Goal: Task Accomplishment & Management: Use online tool/utility

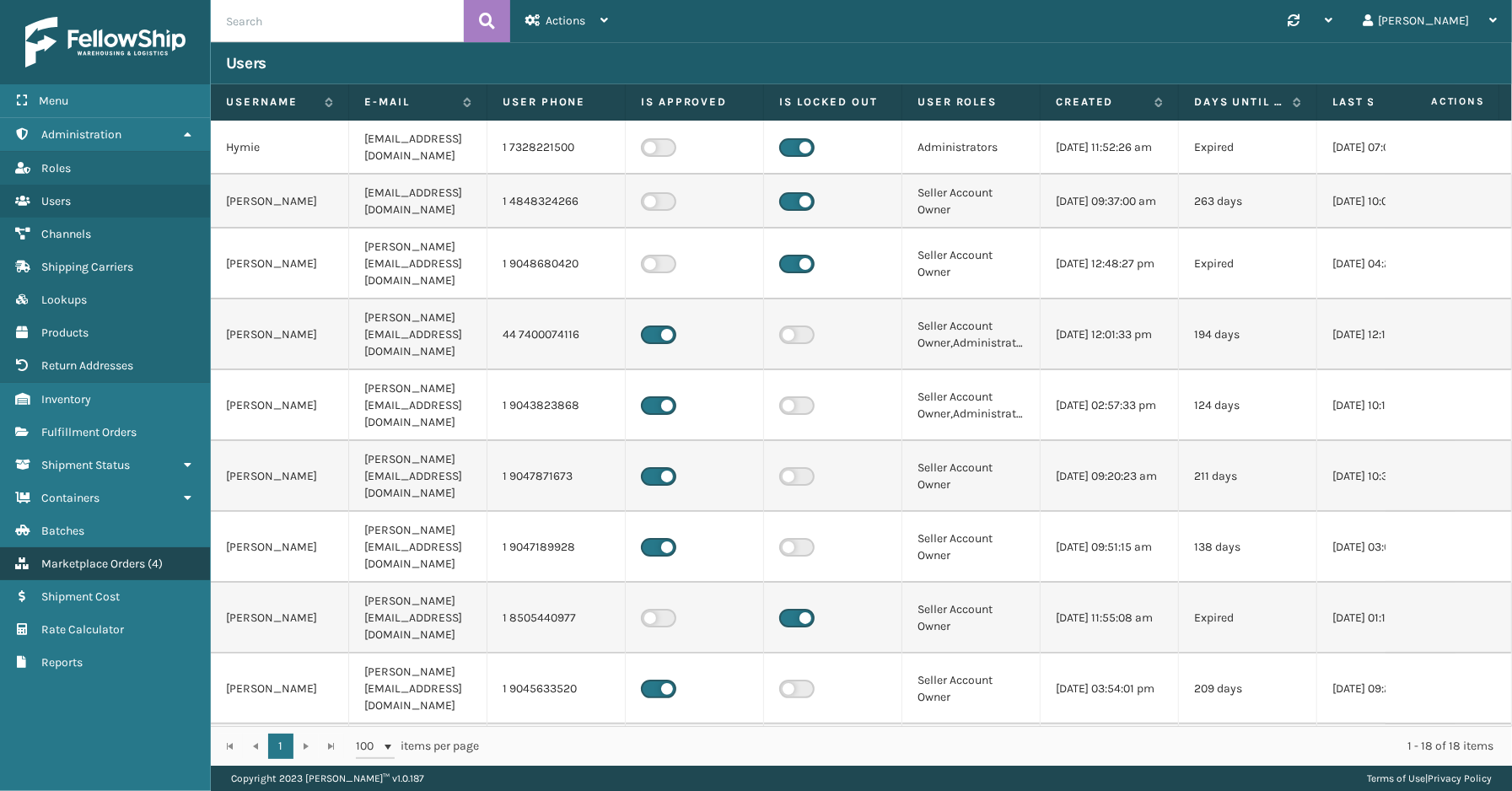
click at [84, 557] on span "Marketplace Orders" at bounding box center [93, 564] width 103 height 15
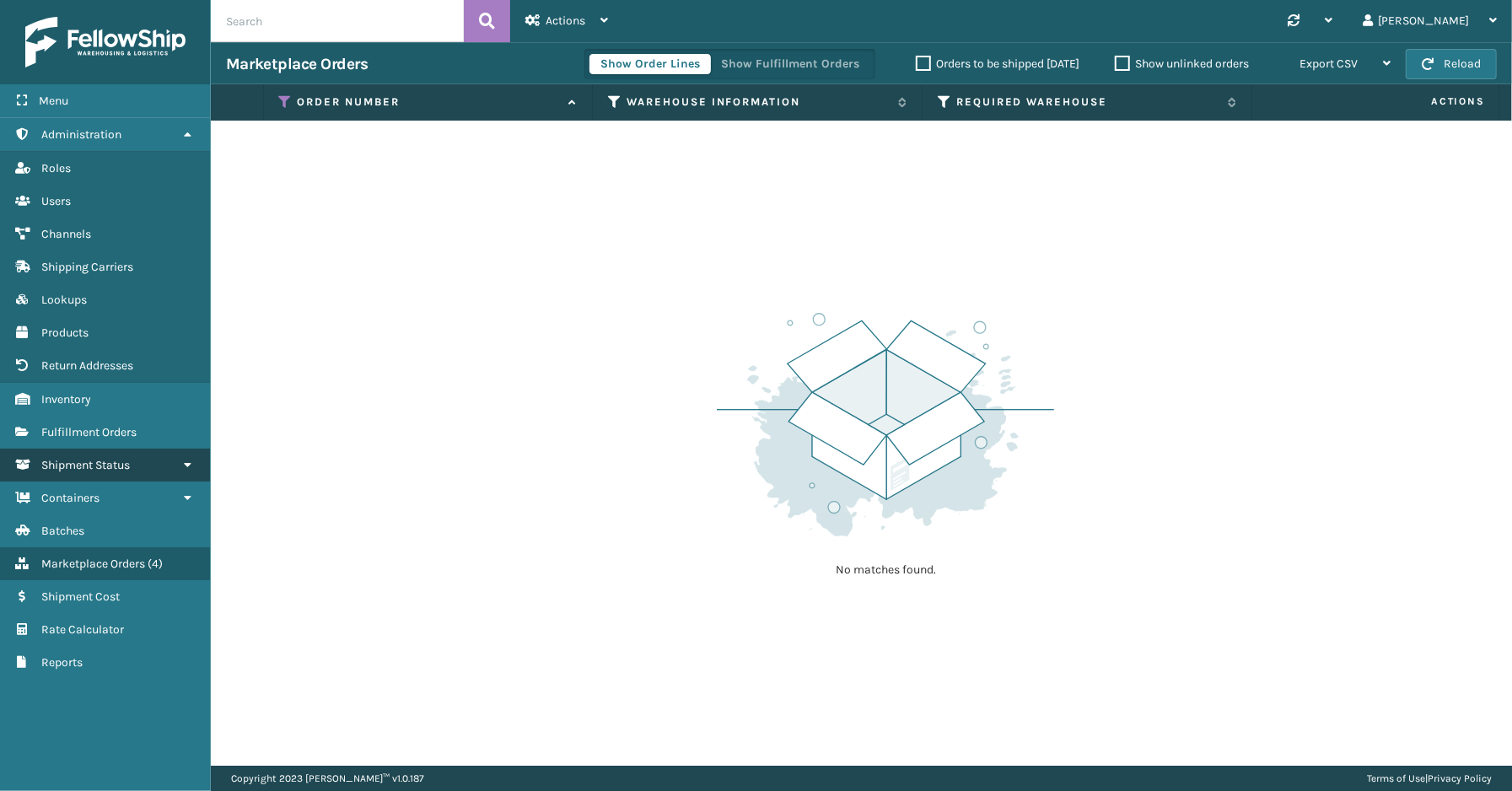
click at [90, 460] on span "Shipment Status" at bounding box center [86, 465] width 89 height 15
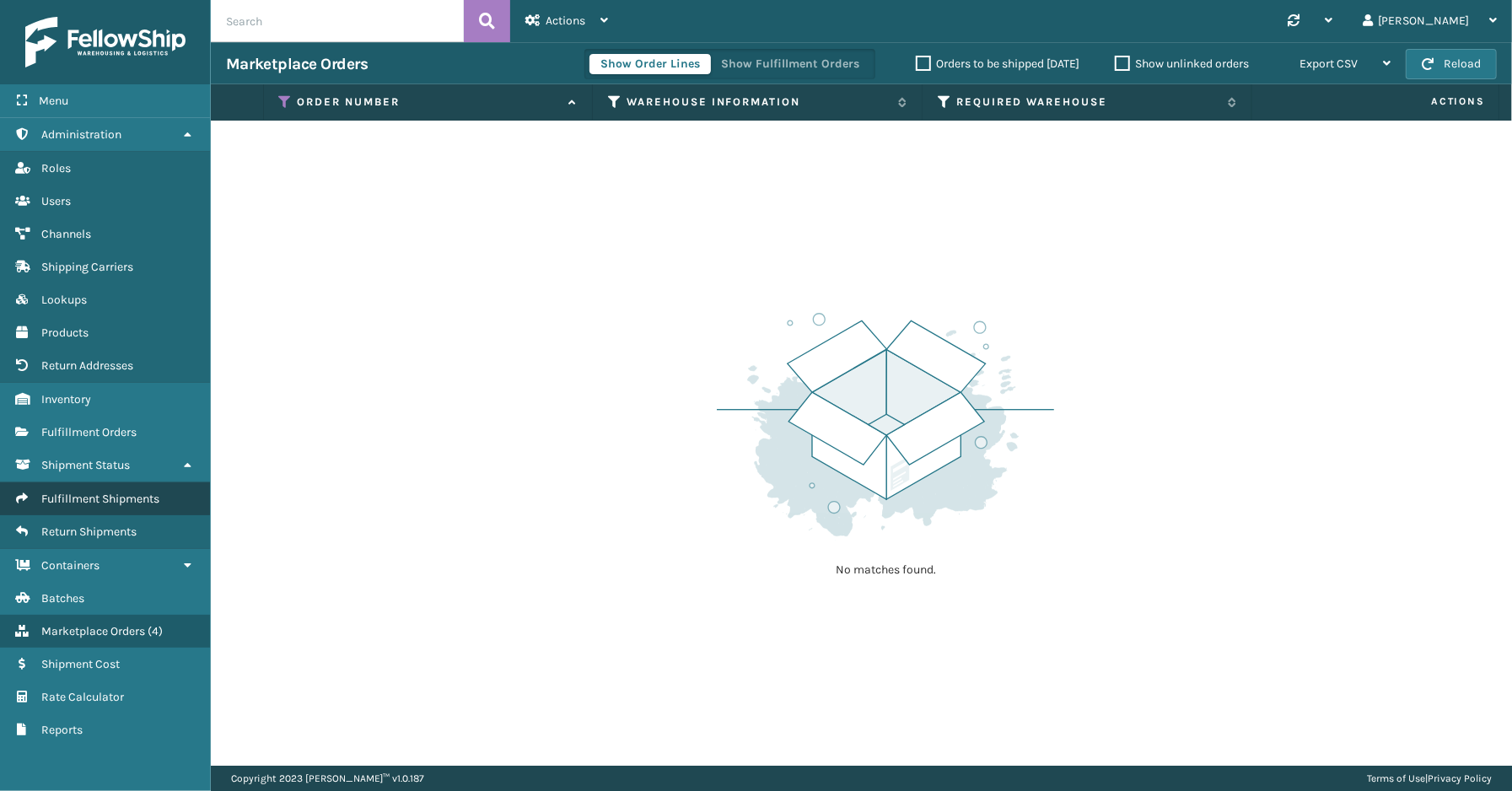
click at [87, 491] on span "Fulfillment Shipments" at bounding box center [101, 498] width 118 height 15
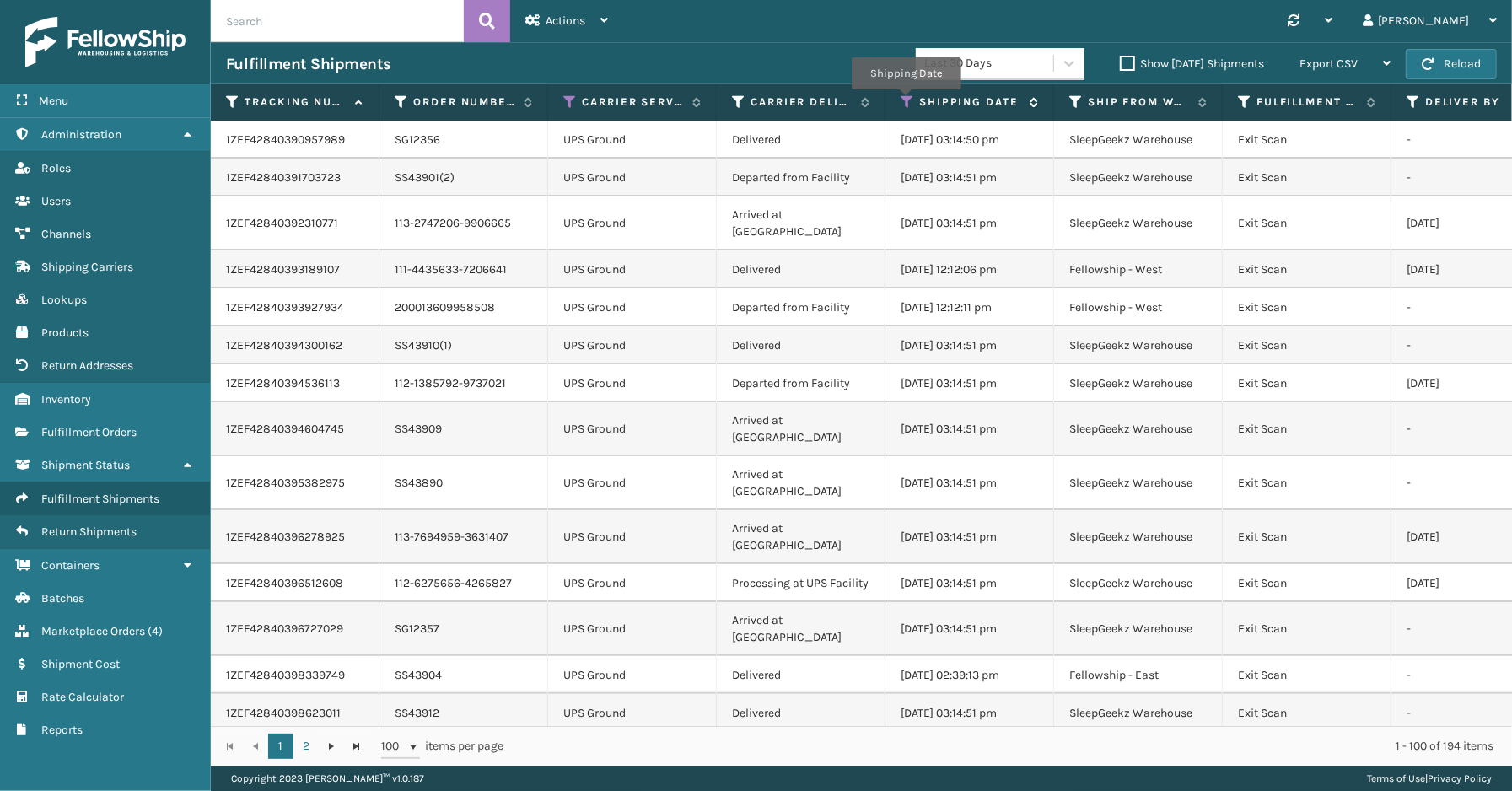
click at [906, 102] on icon at bounding box center [908, 103] width 14 height 15
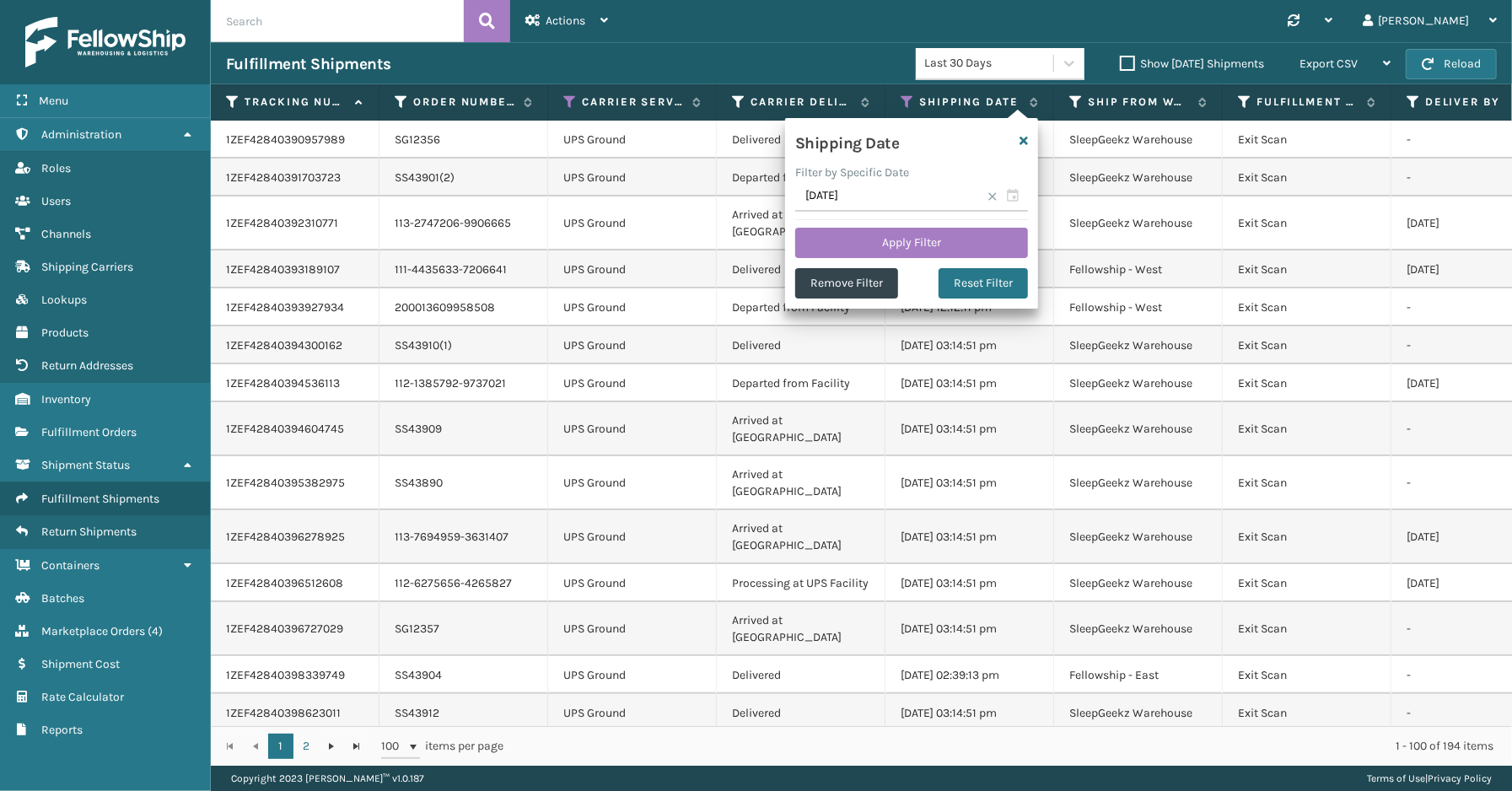
click at [989, 194] on span at bounding box center [992, 196] width 10 height 10
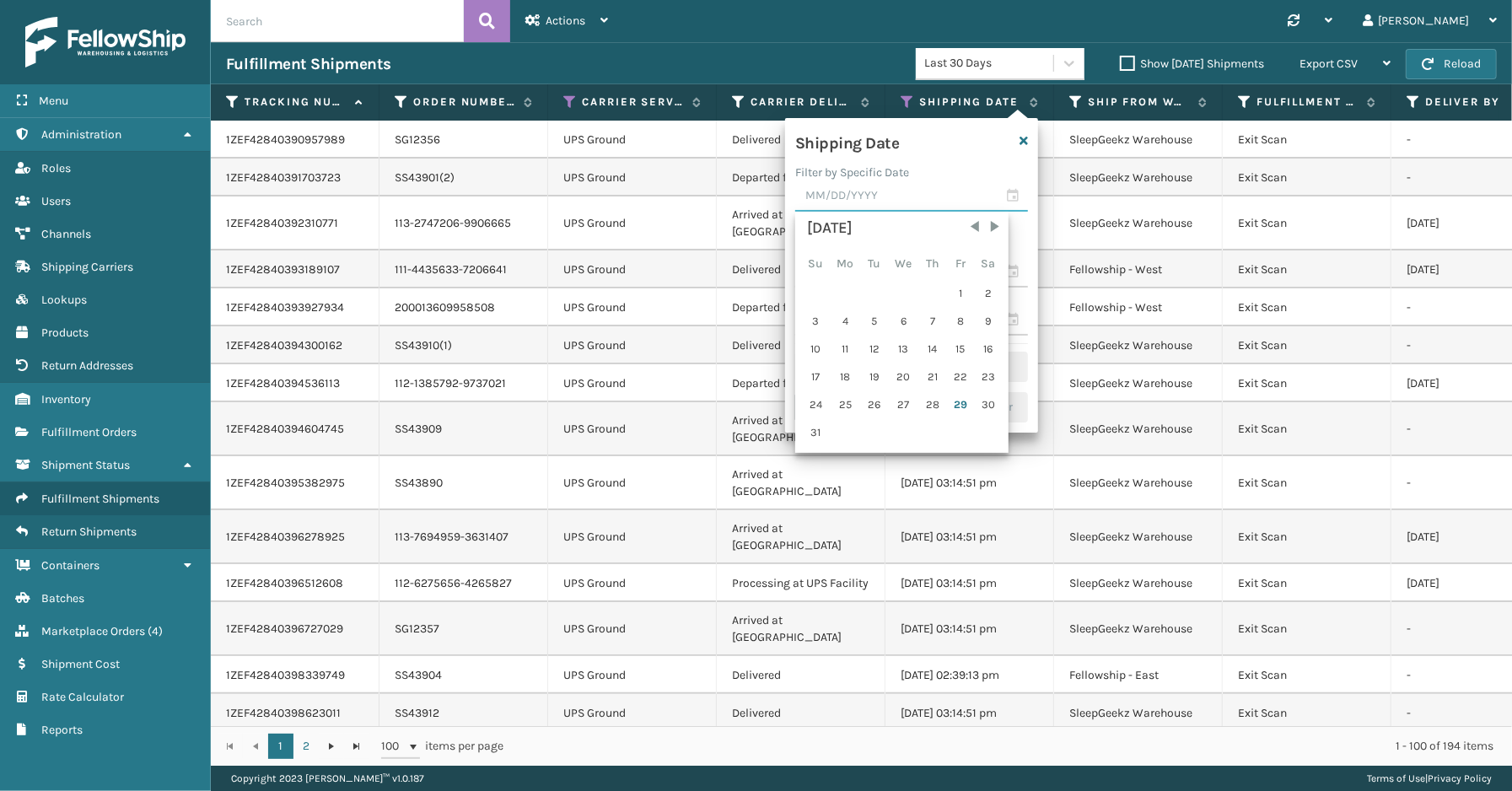
click at [1005, 198] on input "text" at bounding box center [911, 196] width 233 height 30
click at [938, 405] on div "28" at bounding box center [933, 405] width 25 height 25
type input "[DATE]"
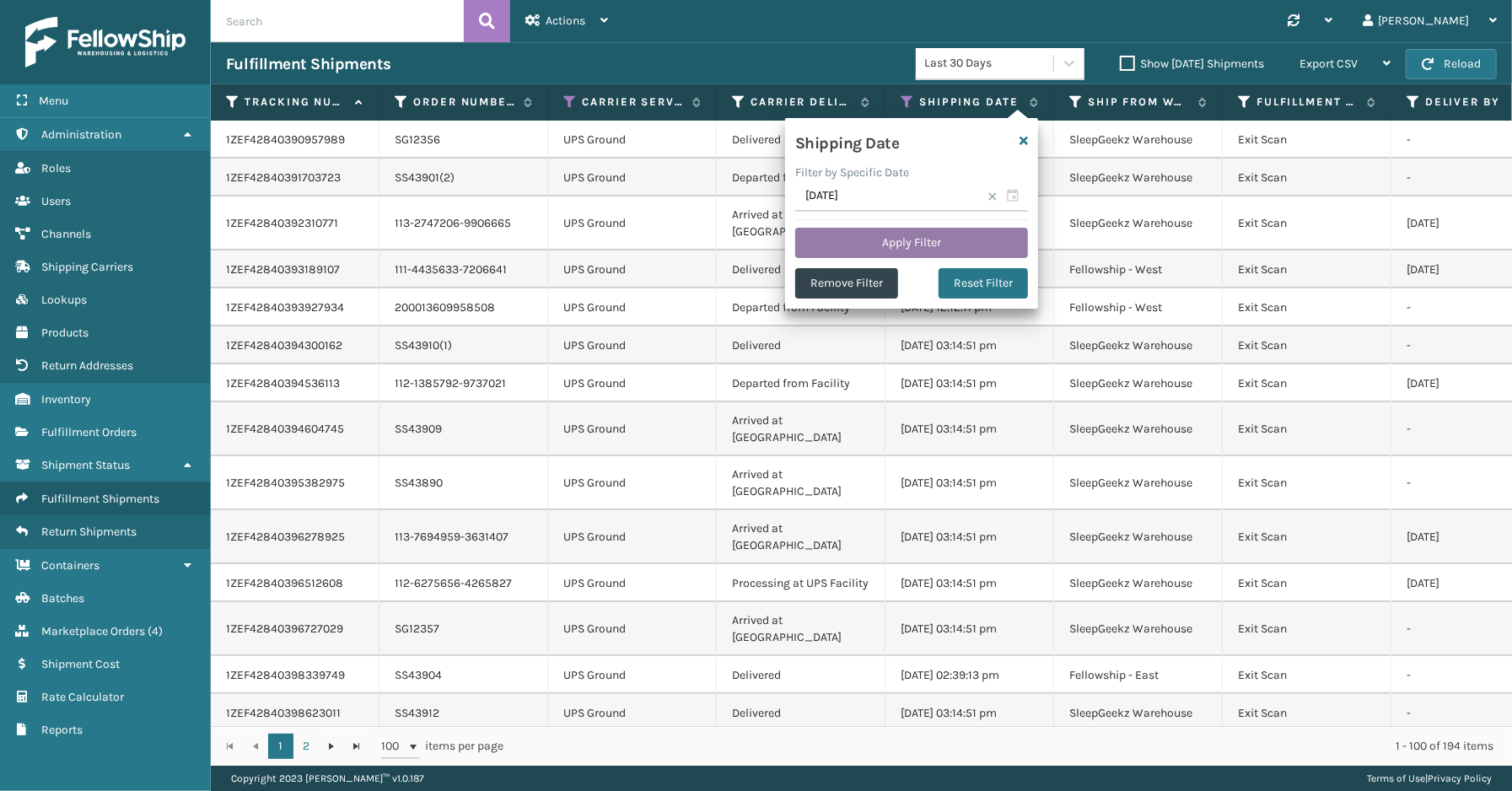
click at [881, 242] on button "Apply Filter" at bounding box center [911, 242] width 233 height 30
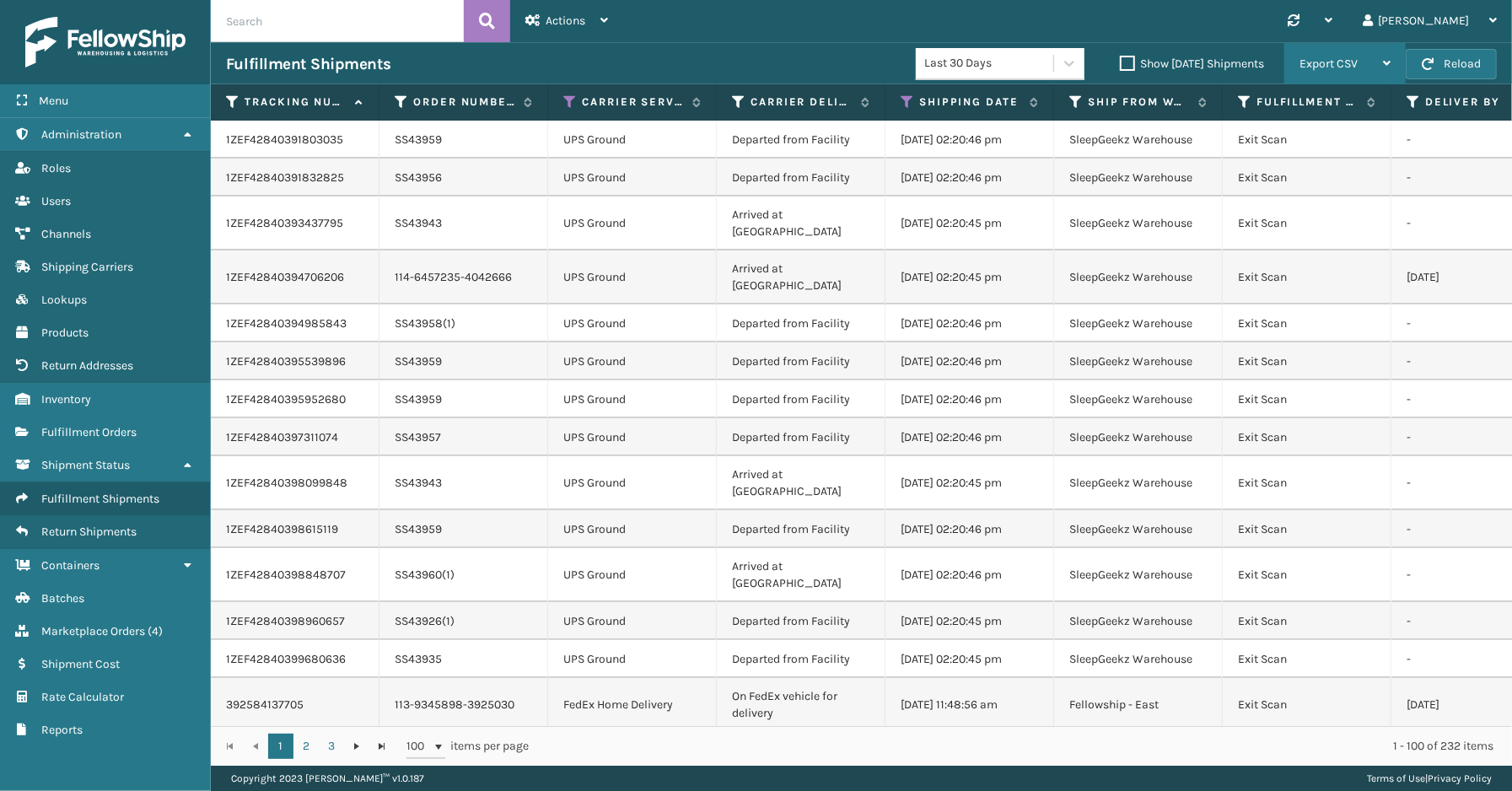
click at [1341, 59] on span "Export CSV" at bounding box center [1328, 63] width 58 height 15
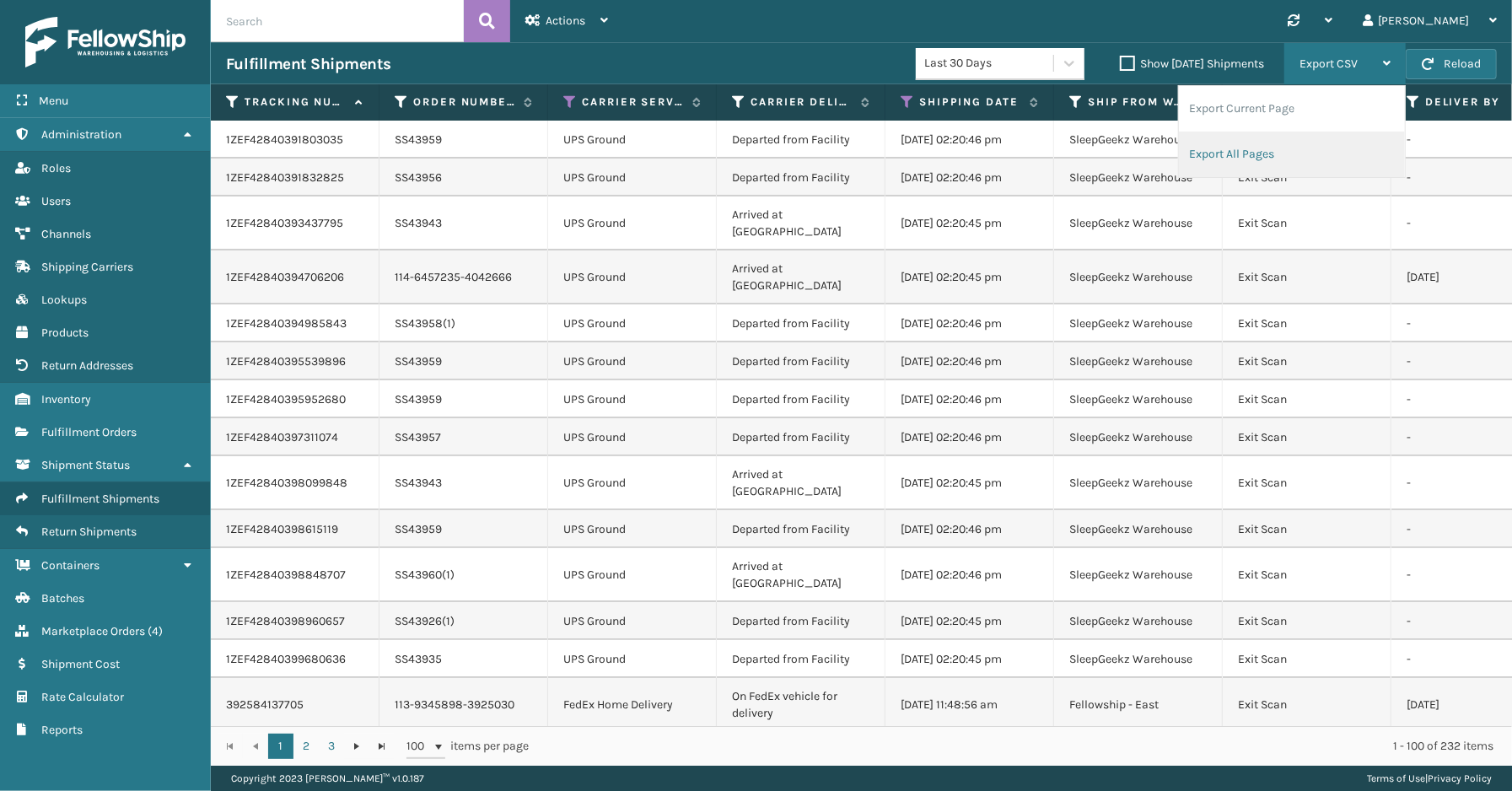
click at [1235, 148] on li "Export All Pages" at bounding box center [1292, 154] width 226 height 45
